Goal: Transaction & Acquisition: Book appointment/travel/reservation

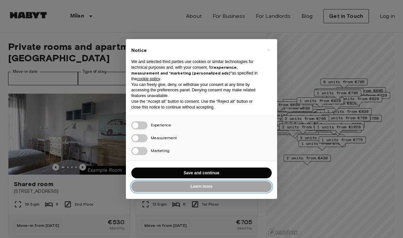
click at [227, 181] on button "Learn more" at bounding box center [201, 186] width 140 height 11
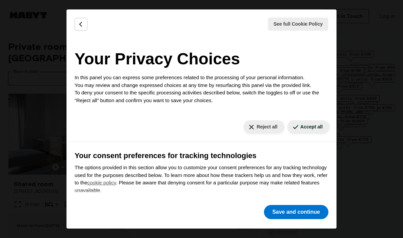
click at [250, 161] on div "Your consent preferences for tracking technologies The options provided in this…" at bounding box center [202, 175] width 254 height 51
click at [314, 215] on button "Save and continue" at bounding box center [296, 212] width 64 height 14
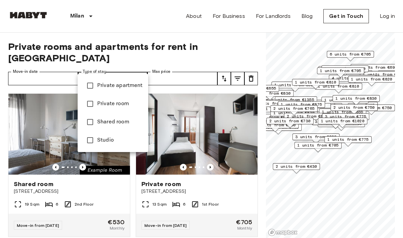
click at [136, 88] on span "Private apartment" at bounding box center [120, 86] width 46 height 8
type input "**********"
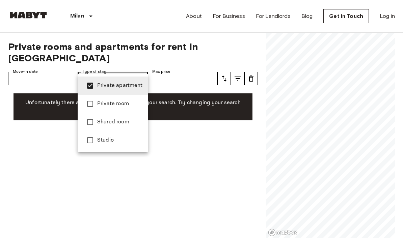
click at [369, 109] on div at bounding box center [201, 119] width 403 height 238
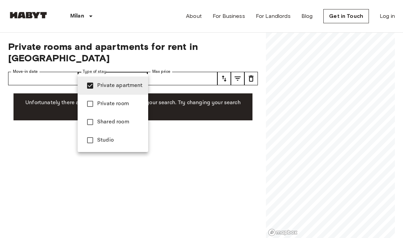
click at [135, 85] on span "Private apartment" at bounding box center [120, 86] width 46 height 8
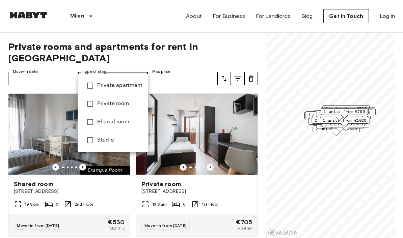
click at [132, 107] on span "Private room" at bounding box center [120, 104] width 46 height 8
type input "**********"
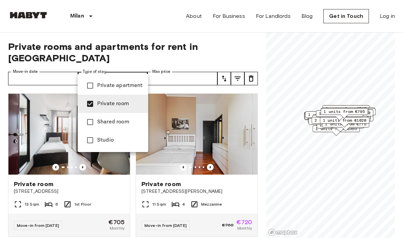
click at [121, 105] on span "Private room" at bounding box center [120, 104] width 46 height 8
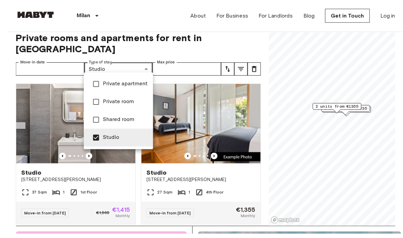
scroll to position [12, 0]
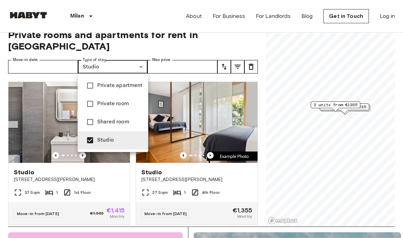
click at [205, 96] on div at bounding box center [201, 119] width 403 height 238
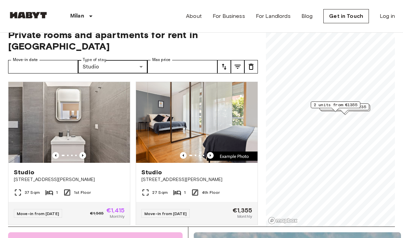
scroll to position [0, 0]
click at [222, 60] on button "tune" at bounding box center [223, 66] width 13 height 13
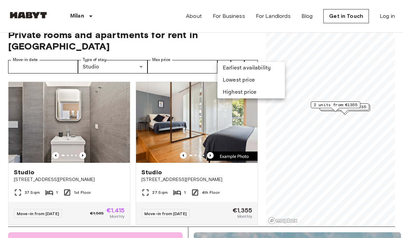
click at [257, 81] on li "Lowest price" at bounding box center [250, 80] width 67 height 12
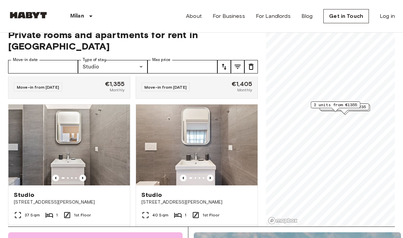
scroll to position [275, 0]
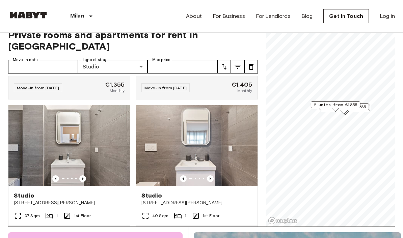
click at [102, 137] on img at bounding box center [68, 145] width 121 height 81
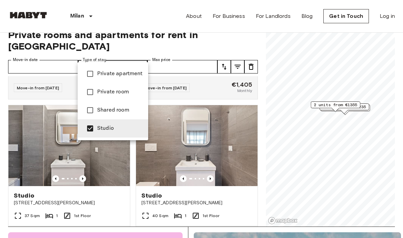
click at [135, 72] on span "Private apartment" at bounding box center [120, 74] width 46 height 8
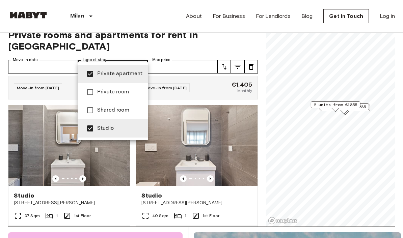
click at [343, 201] on div at bounding box center [201, 119] width 403 height 238
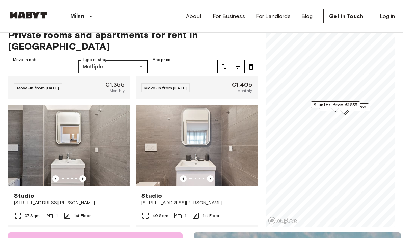
click at [122, 130] on img at bounding box center [68, 145] width 121 height 81
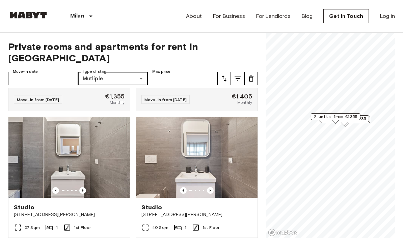
click at [222, 75] on icon "tune" at bounding box center [224, 79] width 8 height 8
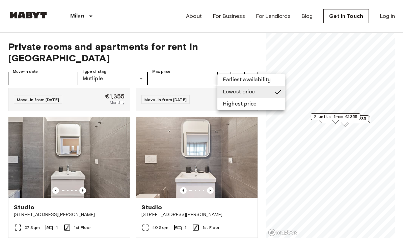
click at [250, 103] on li "Highest price" at bounding box center [250, 104] width 67 height 12
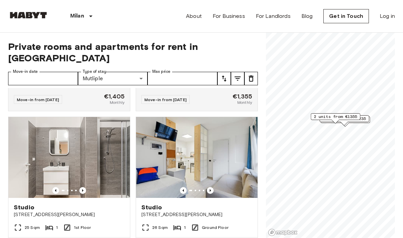
click at [225, 76] on icon "tune" at bounding box center [223, 79] width 5 height 6
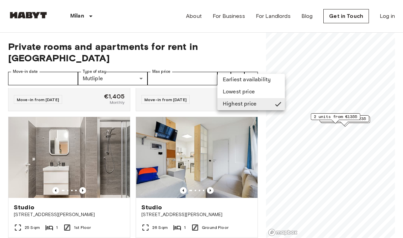
click at [254, 41] on div at bounding box center [201, 119] width 403 height 238
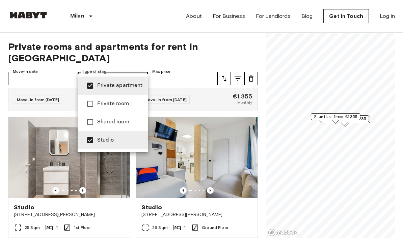
click at [105, 140] on span "Studio" at bounding box center [120, 140] width 46 height 8
type input "**********"
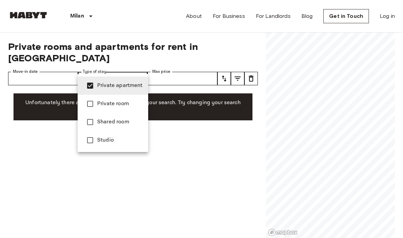
click at [104, 89] on span "Private apartment" at bounding box center [120, 86] width 46 height 8
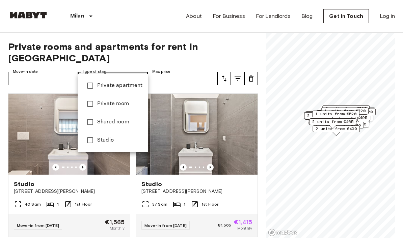
click at [62, 68] on div at bounding box center [201, 119] width 403 height 238
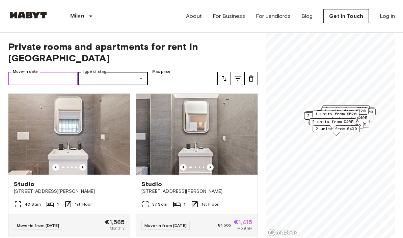
click at [59, 73] on input "Move-in date" at bounding box center [43, 78] width 70 height 13
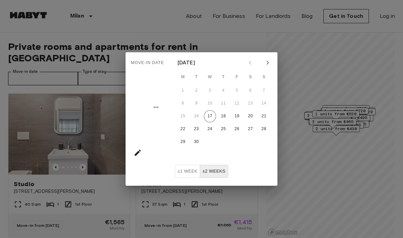
click at [267, 63] on icon "Next month" at bounding box center [267, 63] width 8 height 8
click at [210, 89] on button "1" at bounding box center [210, 91] width 12 height 12
type input "**********"
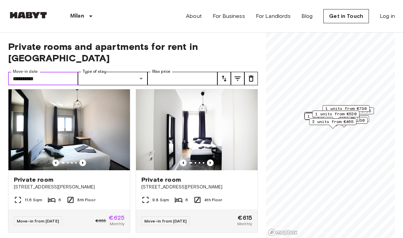
scroll to position [861, 0]
